Goal: Find specific page/section: Find specific page/section

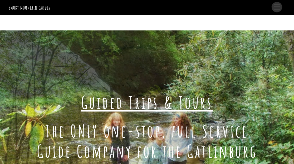
click at [276, 9] on span "Menu" at bounding box center [277, 7] width 6 height 5
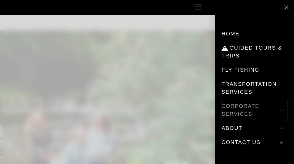
click at [251, 107] on link "Corporate Services" at bounding box center [254, 110] width 66 height 22
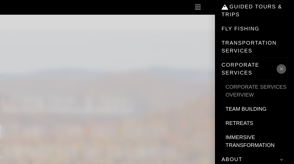
scroll to position [42, 0]
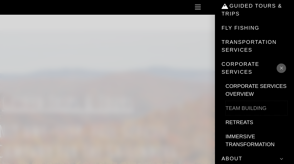
click at [252, 109] on link "Team Building" at bounding box center [256, 108] width 62 height 14
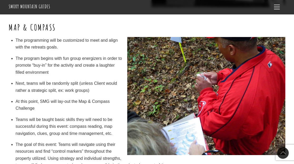
scroll to position [739, 0]
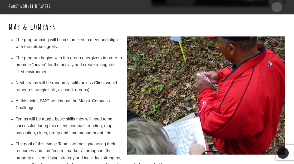
click at [277, 8] on span "Menu" at bounding box center [277, 7] width 6 height 5
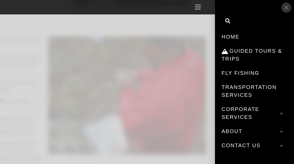
click at [286, 8] on link "Close Menu" at bounding box center [286, 8] width 10 height 10
